Goal: Complete application form

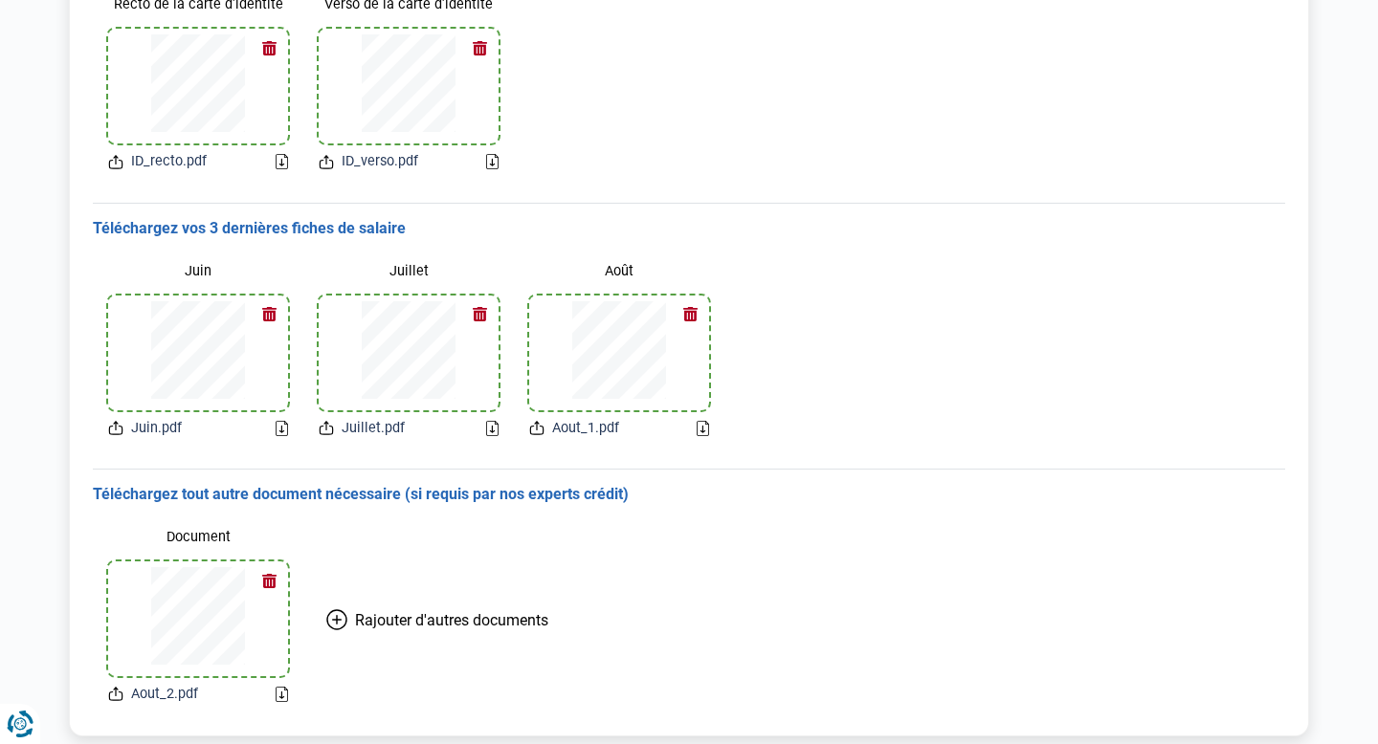
scroll to position [341, 0]
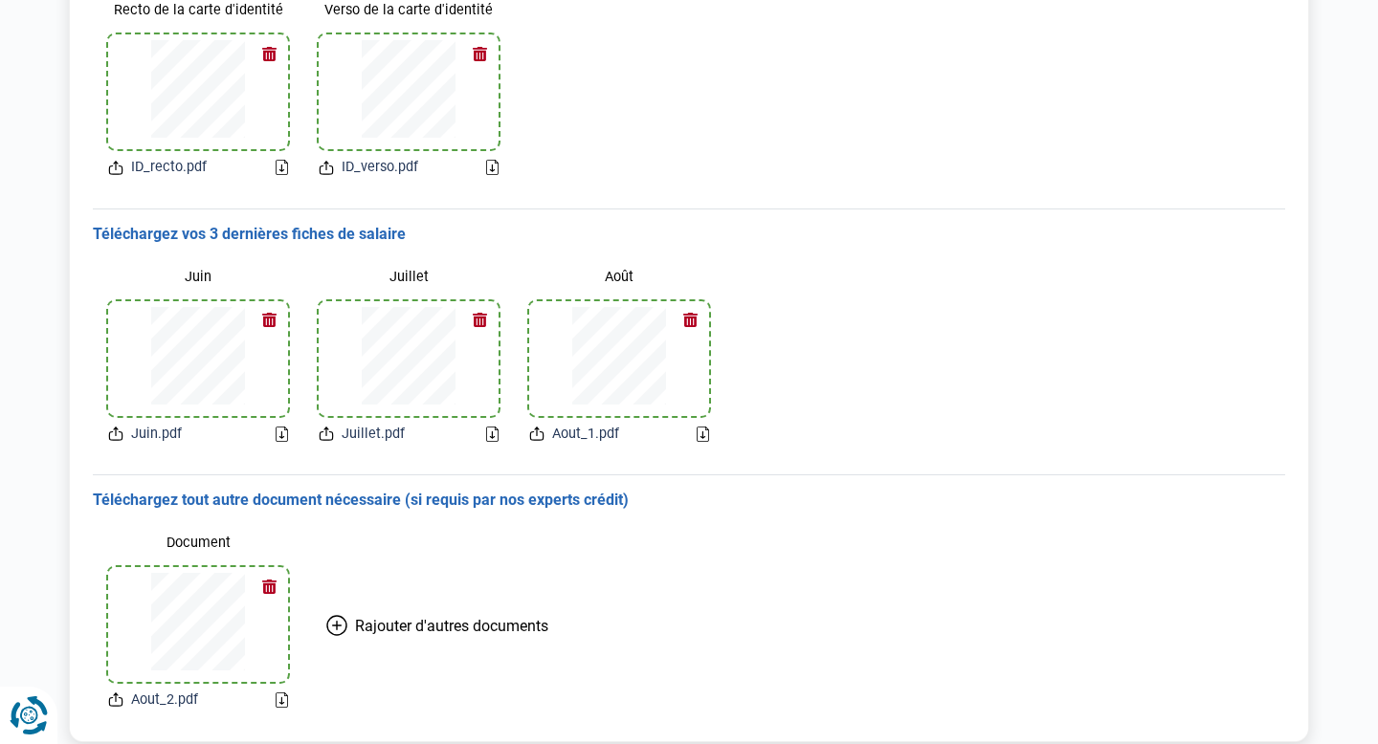
click at [51, 712] on button "Renew consent" at bounding box center [28, 715] width 57 height 57
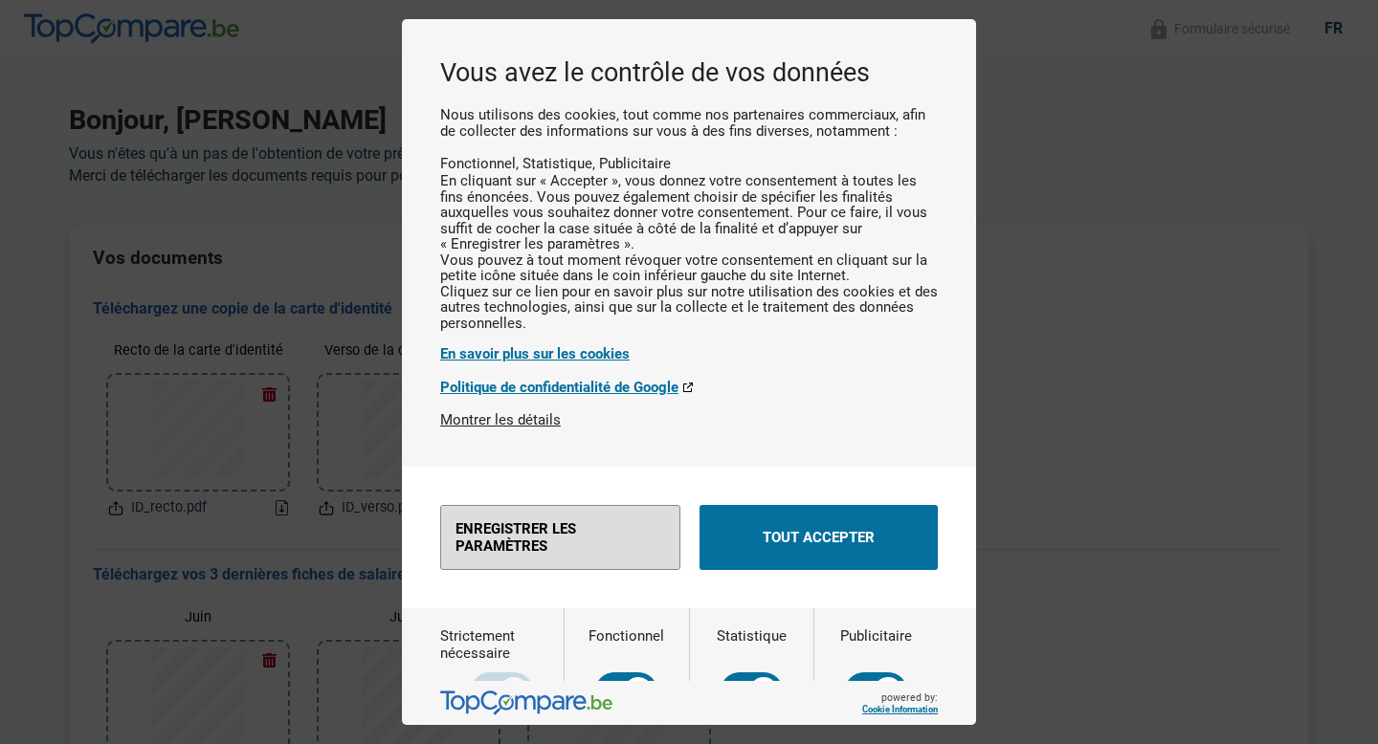
click at [536, 515] on button "Enregistrer les paramètres" at bounding box center [560, 537] width 240 height 65
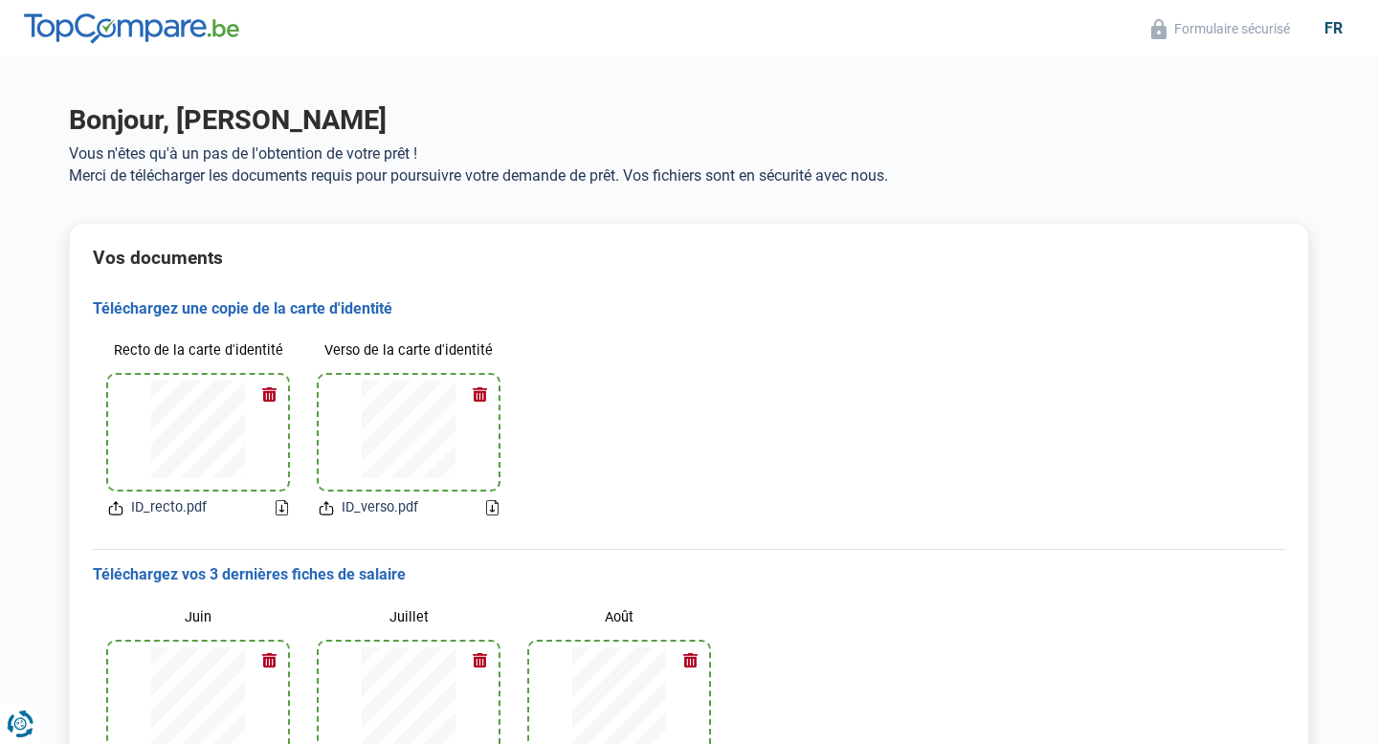
scroll to position [67, 0]
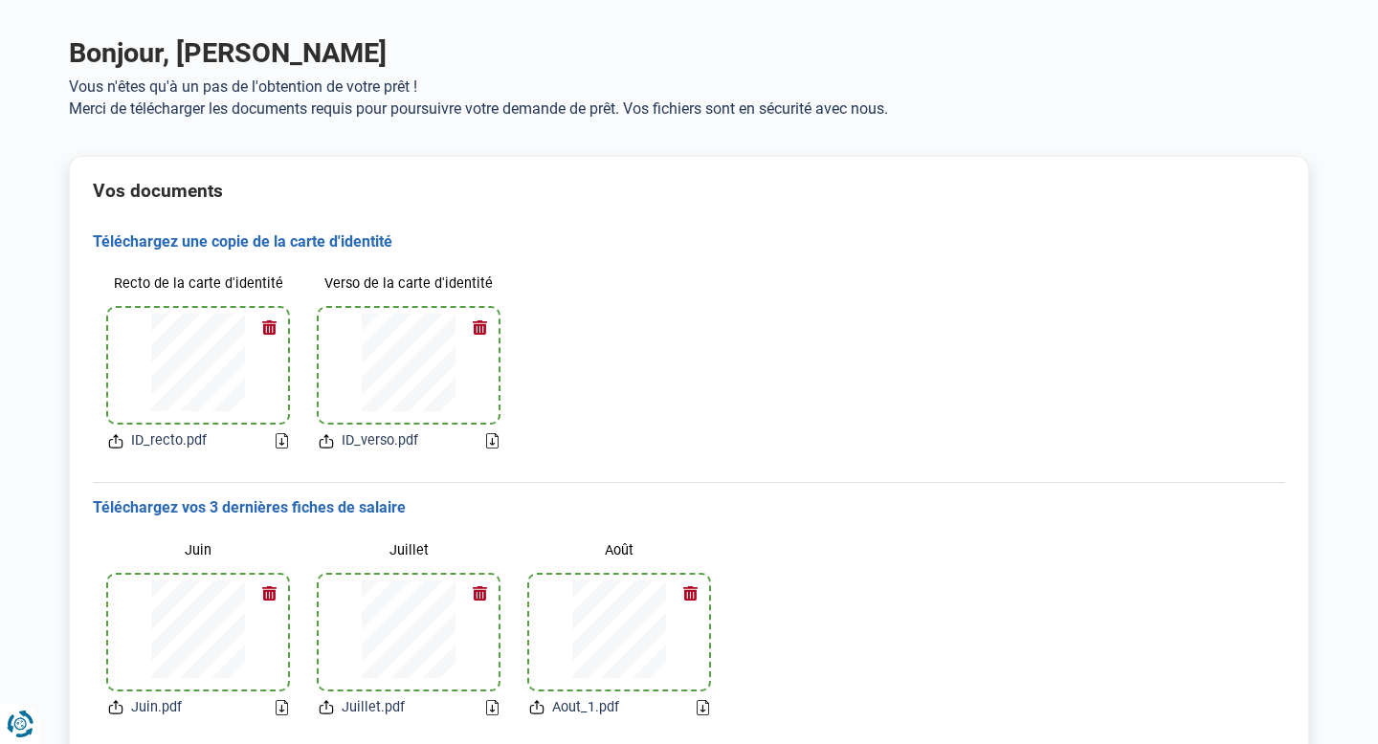
click at [282, 445] on icon at bounding box center [282, 440] width 12 height 15
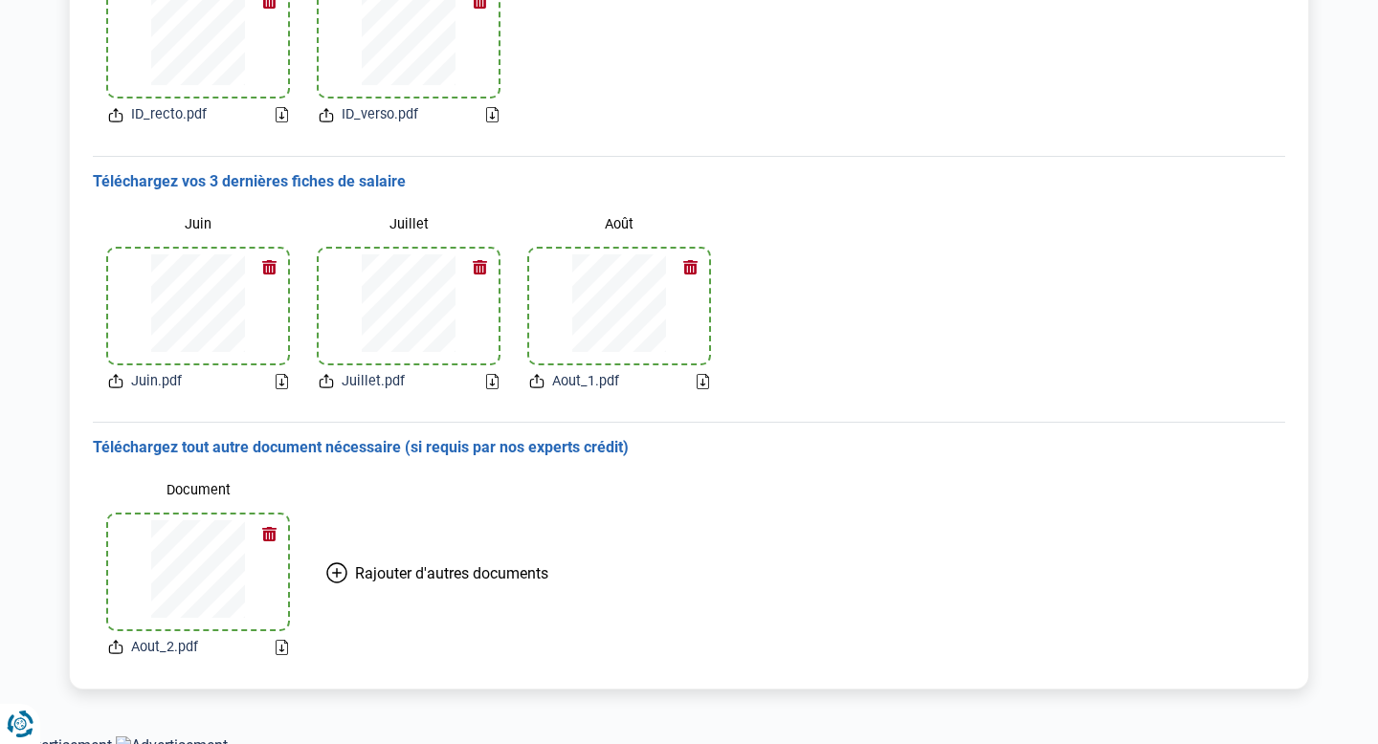
scroll to position [403, 0]
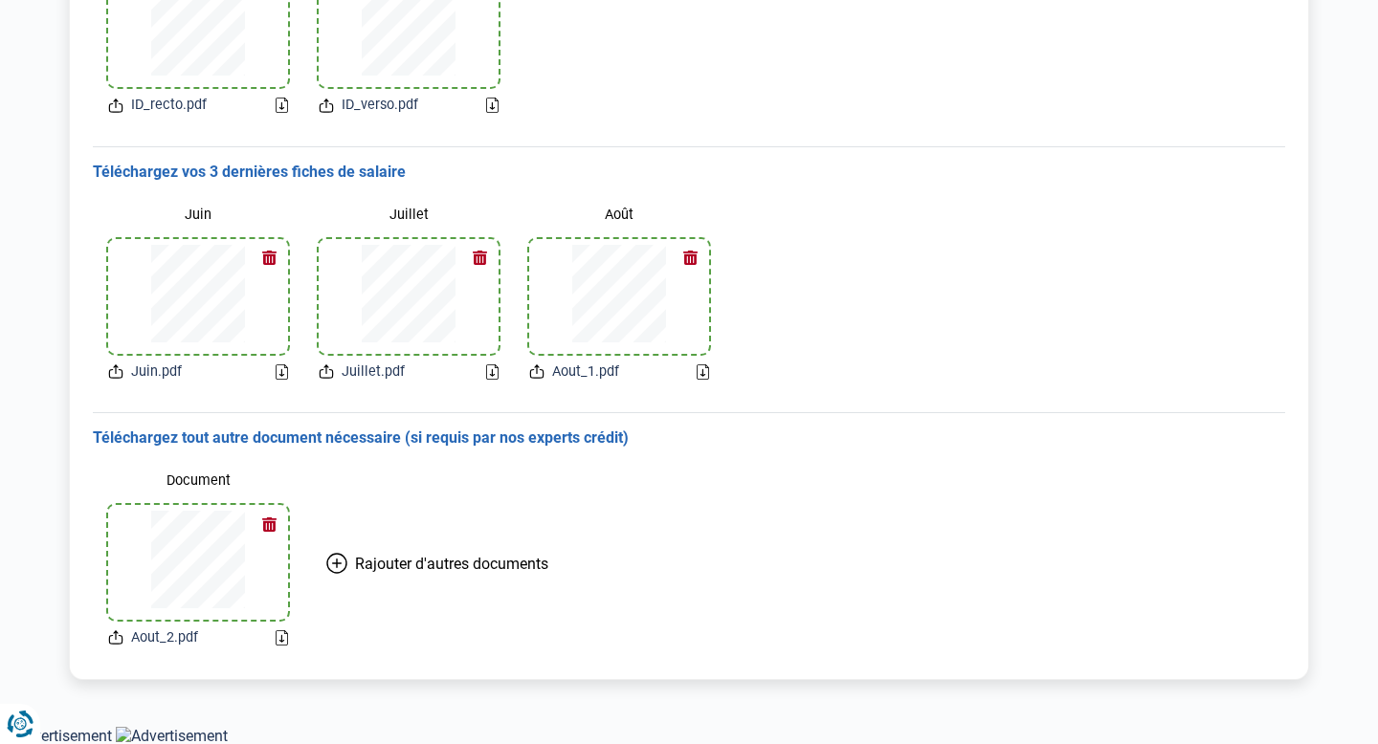
click at [276, 98] on link at bounding box center [282, 105] width 12 height 15
click at [366, 566] on span "Rajouter d'autres documents" at bounding box center [451, 564] width 193 height 18
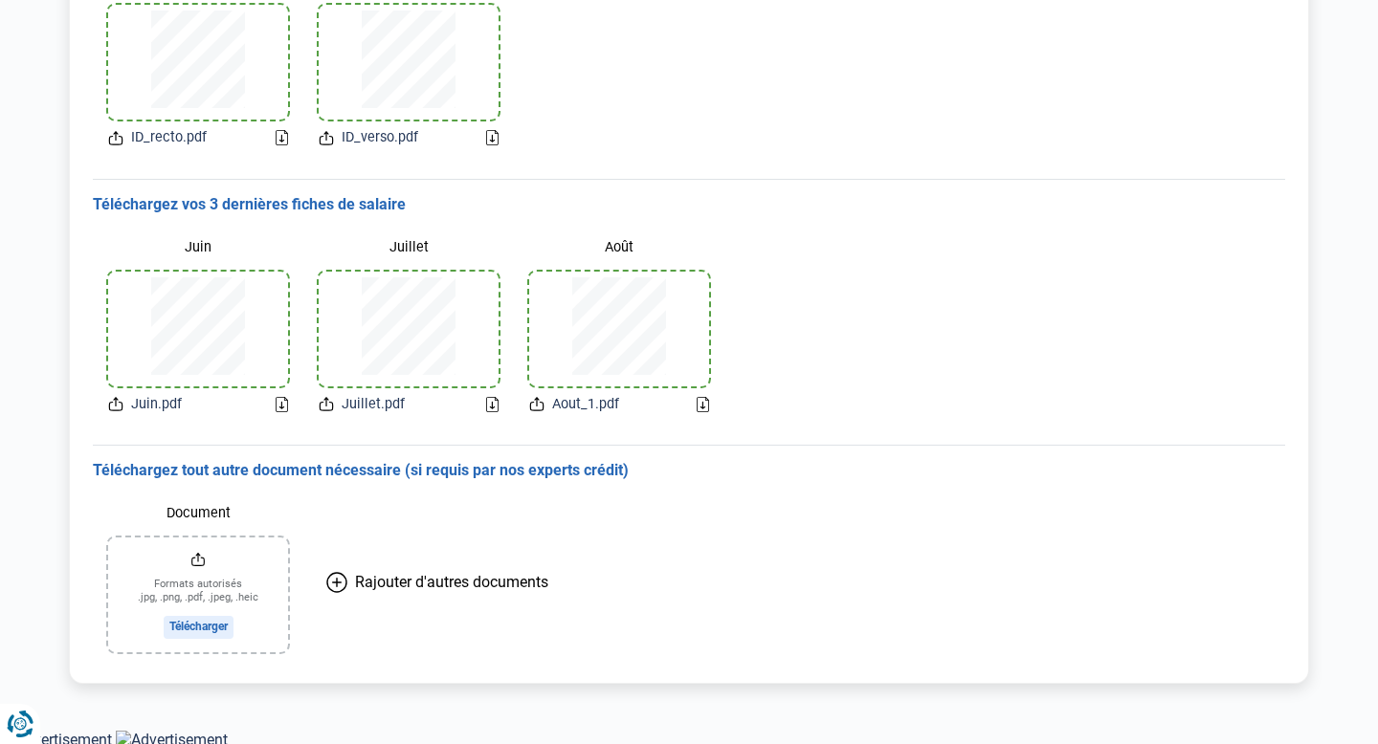
scroll to position [374, 0]
